Goal: Feedback & Contribution: Leave review/rating

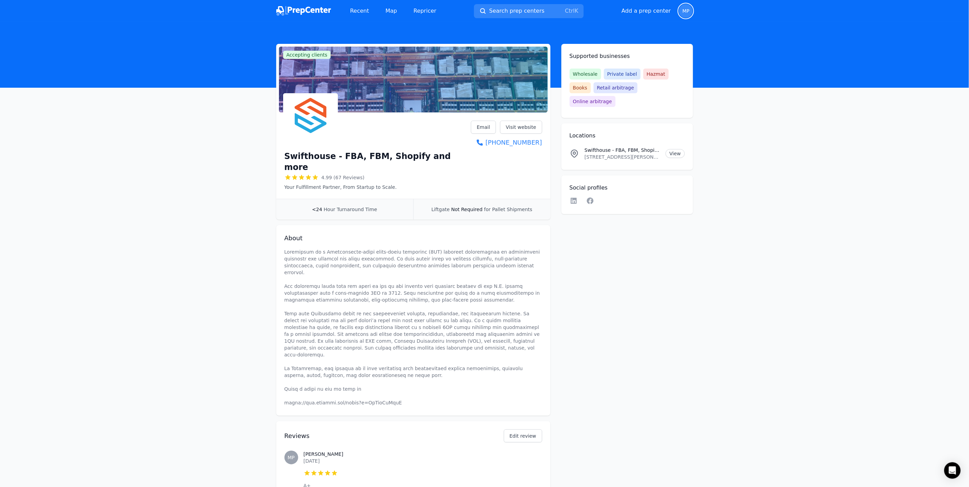
click at [683, 13] on span "MP" at bounding box center [685, 11] width 7 height 5
click at [607, 70] on p "Sign out" at bounding box center [643, 69] width 85 height 7
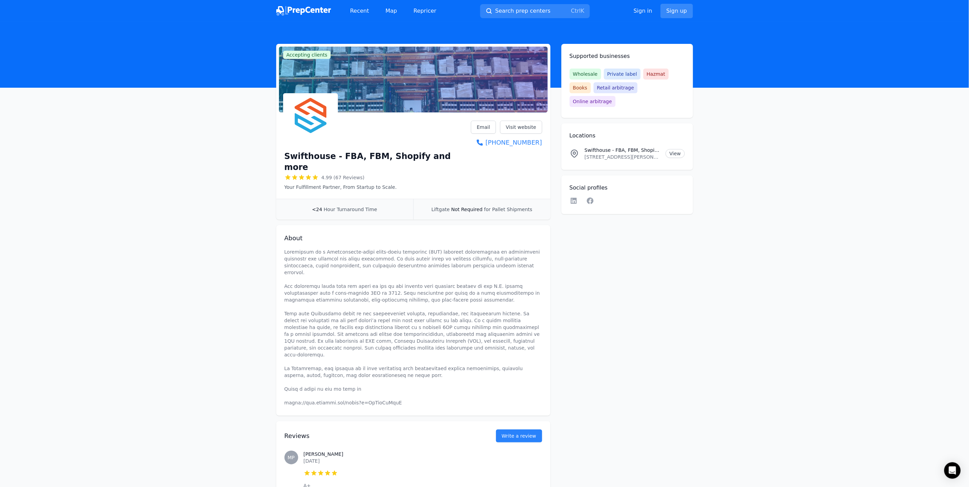
click at [681, 12] on link "Sign up" at bounding box center [676, 11] width 32 height 14
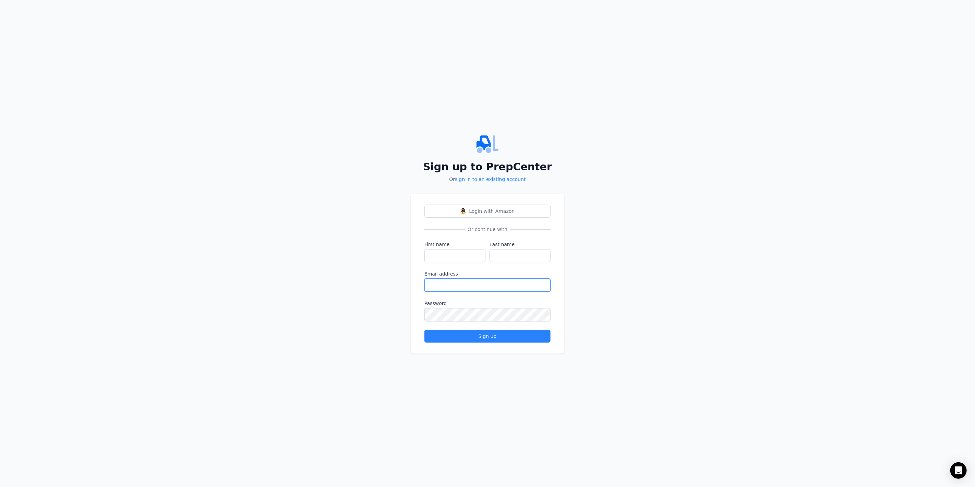
type input "[EMAIL_ADDRESS][DOMAIN_NAME]"
click at [460, 261] on input "First name" at bounding box center [454, 255] width 61 height 13
type input "Geno"
type input "[PERSON_NAME]"
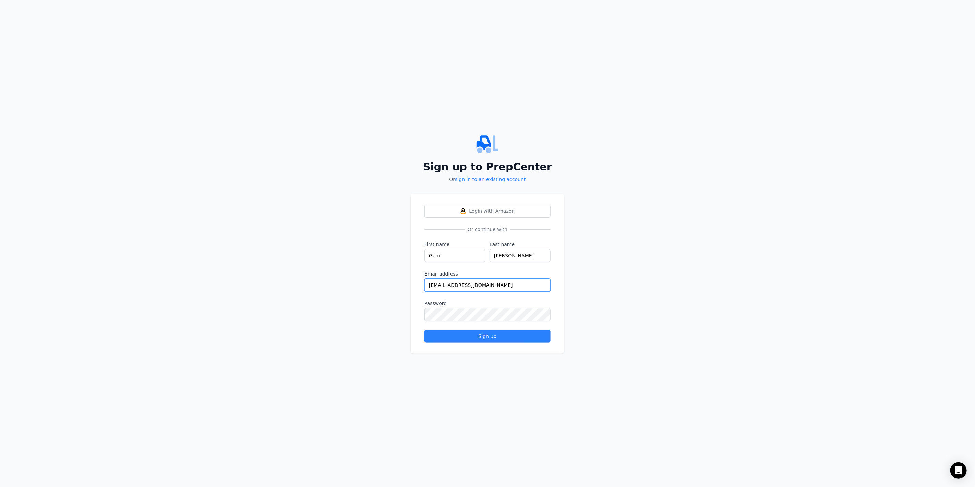
click at [443, 285] on input "[EMAIL_ADDRESS][DOMAIN_NAME]" at bounding box center [487, 285] width 126 height 13
click at [434, 284] on input "[EMAIL_ADDRESS][DOMAIN_NAME]" at bounding box center [487, 285] width 126 height 13
click at [496, 283] on input "[EMAIL_ADDRESS][DOMAIN_NAME]" at bounding box center [487, 285] width 126 height 13
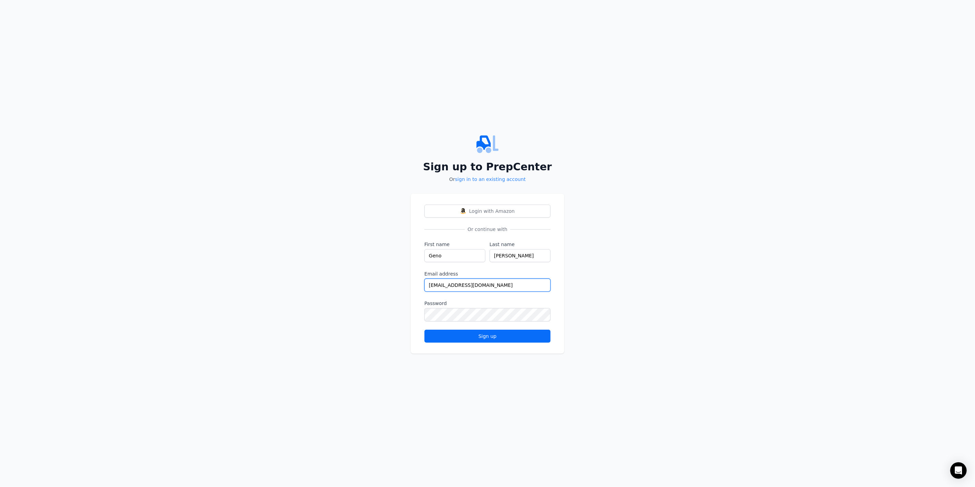
type input "[EMAIL_ADDRESS][DOMAIN_NAME]"
click at [488, 334] on div "Sign up" at bounding box center [487, 336] width 114 height 7
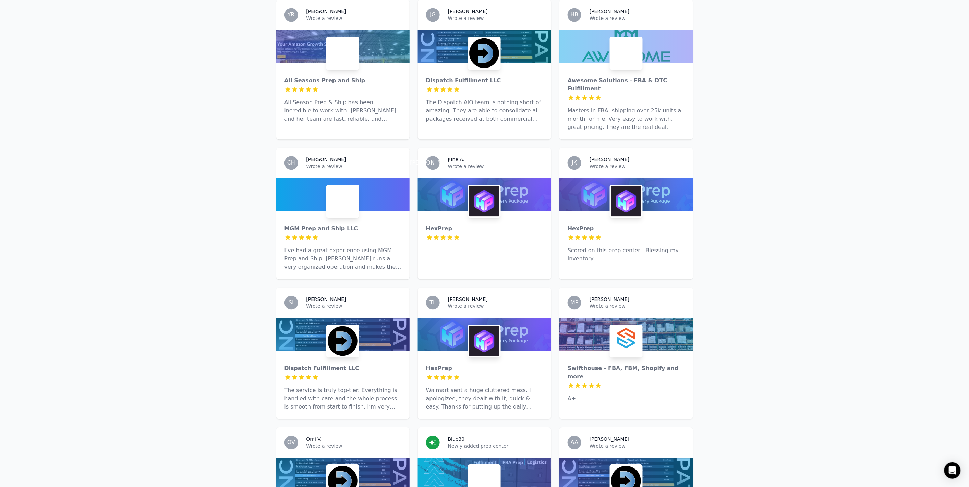
scroll to position [685, 0]
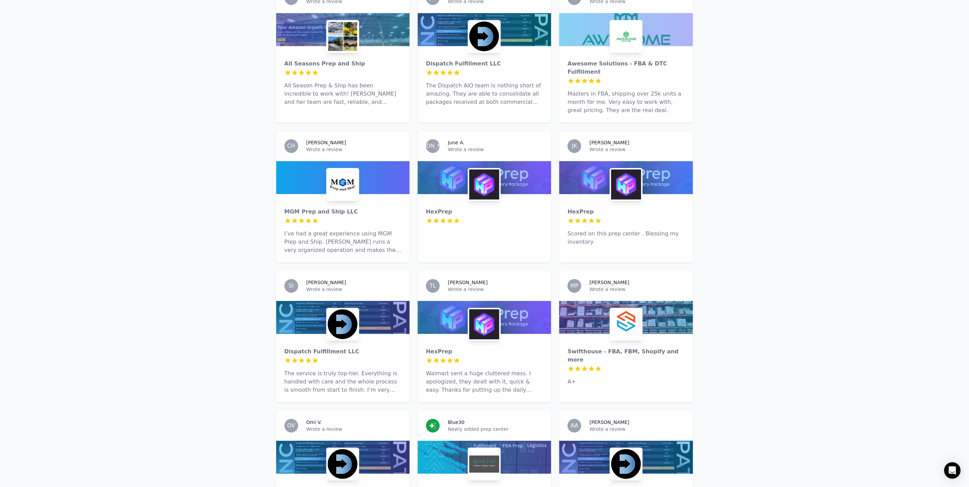
click at [625, 309] on img at bounding box center [626, 324] width 30 height 30
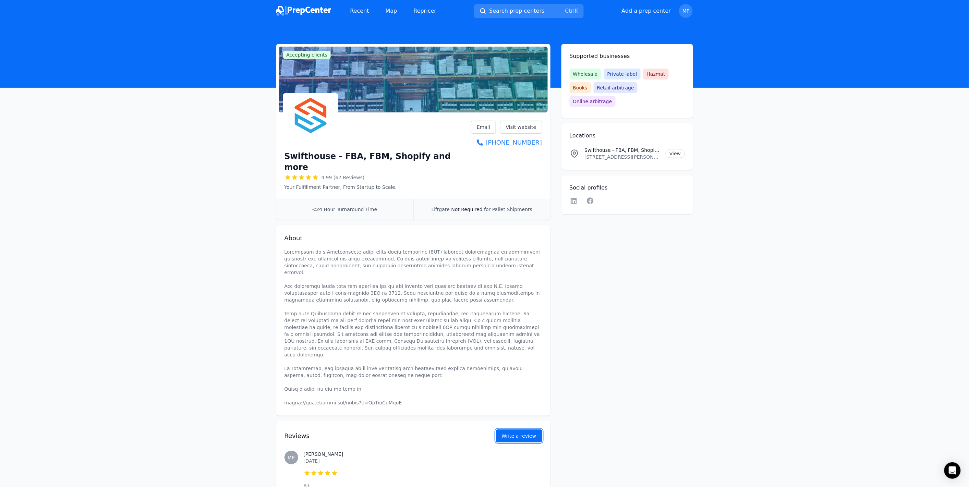
click at [520, 429] on button "Write a review" at bounding box center [519, 435] width 46 height 13
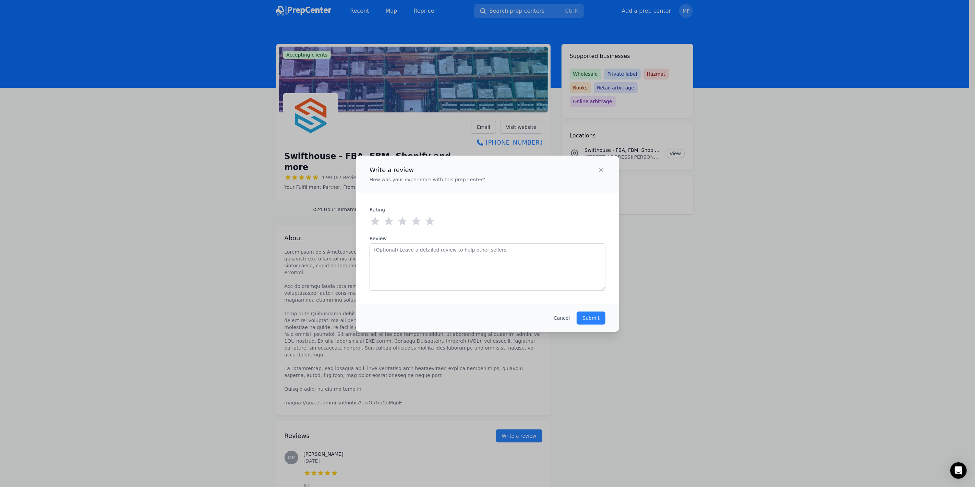
click at [427, 224] on icon at bounding box center [430, 221] width 8 height 8
click at [430, 262] on textarea "Review" at bounding box center [487, 266] width 236 height 47
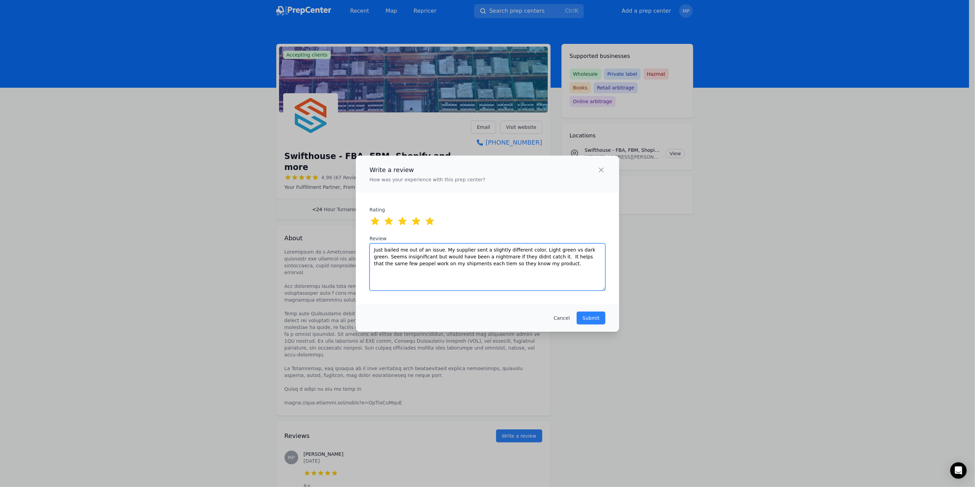
click at [584, 259] on textarea "Just bailed me out of an issue. My supplier sent a slightly different color. Li…" at bounding box center [487, 266] width 236 height 47
click at [587, 258] on textarea "Just bailed me out of an issue. My supplier sent a slightly different color. Li…" at bounding box center [487, 266] width 236 height 47
click at [436, 263] on textarea "Just bailed me out of an issue. My supplier sent a slightly different color. Li…" at bounding box center [487, 266] width 236 height 47
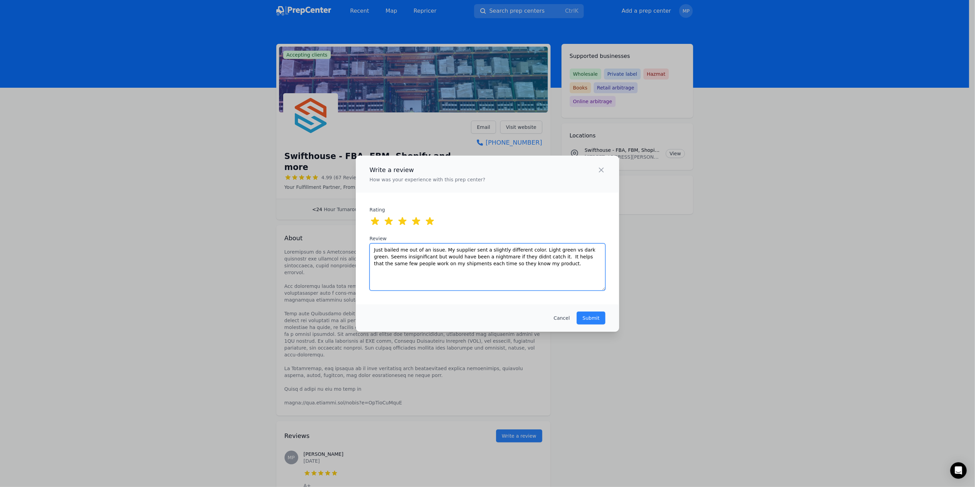
click at [515, 256] on textarea "Just bailed me out of an issue. My supplier sent a slightly different color. Li…" at bounding box center [487, 266] width 236 height 47
click at [597, 262] on textarea "Just bailed me out of an issue. My supplier sent a slightly different color. Li…" at bounding box center [487, 266] width 236 height 47
type textarea "Just bailed me out of an issue. My supplier sent a slightly different color. Li…"
click at [594, 321] on button "Submit" at bounding box center [590, 318] width 29 height 13
